Goal: Navigation & Orientation: Find specific page/section

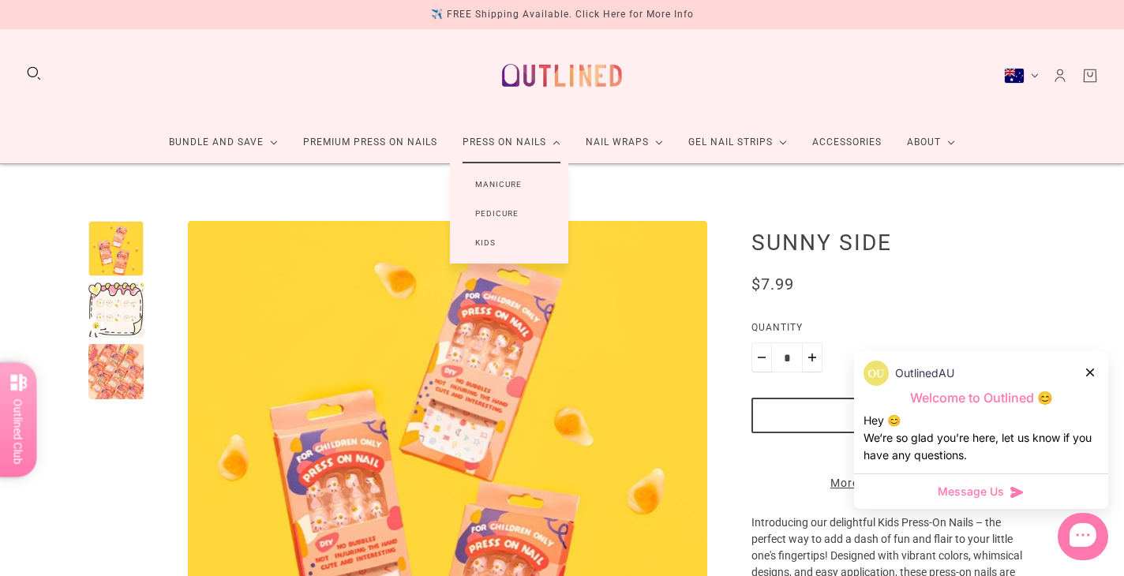
click at [478, 185] on link "Manicure" at bounding box center [498, 184] width 97 height 29
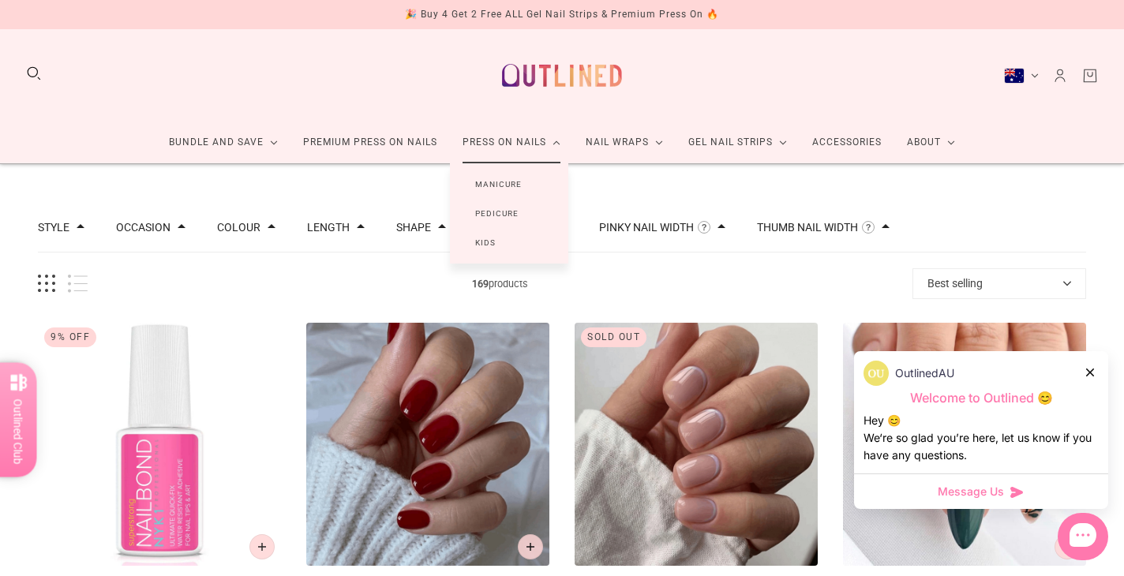
click at [481, 238] on link "Kids" at bounding box center [485, 242] width 71 height 29
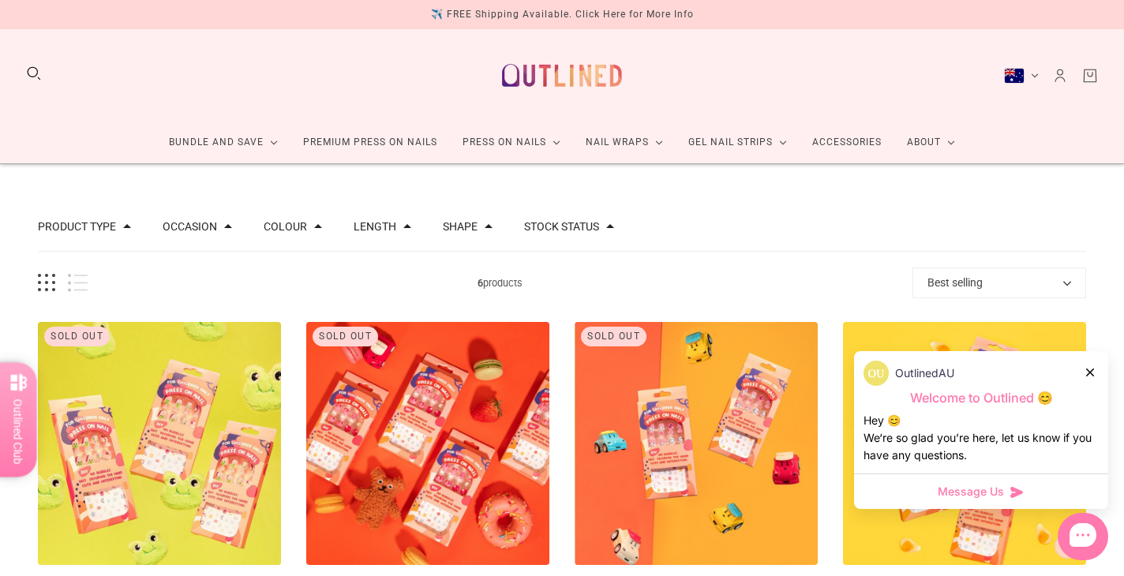
click at [1082, 377] on div "OutlinedAU" at bounding box center [981, 373] width 235 height 25
click at [1083, 376] on div "OutlinedAU" at bounding box center [981, 373] width 235 height 25
click at [1089, 369] on icon at bounding box center [1090, 373] width 8 height 8
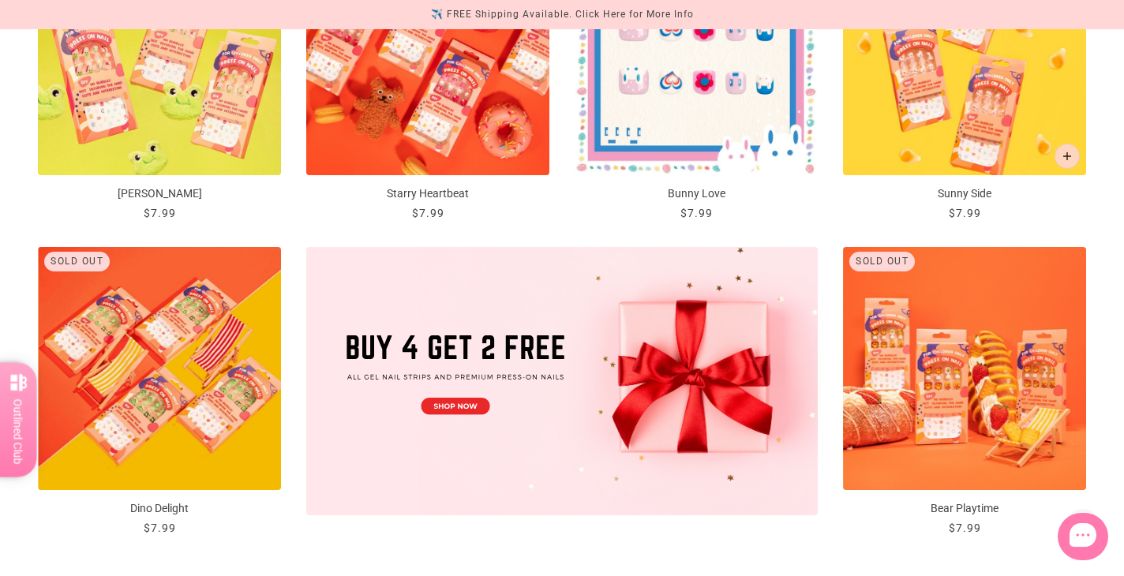
scroll to position [392, 0]
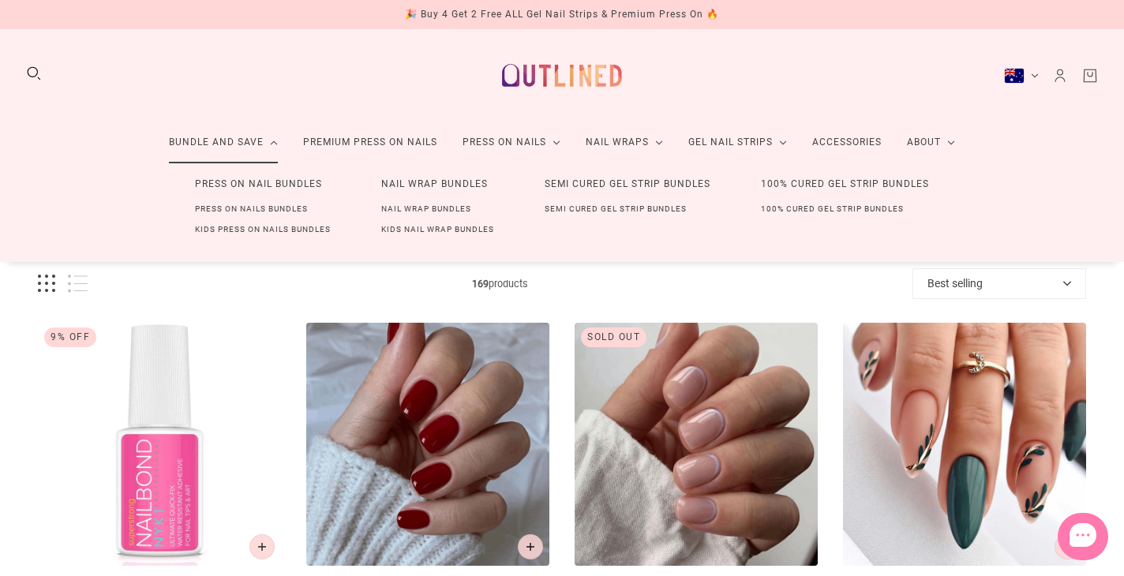
scroll to position [5, 0]
